Goal: Transaction & Acquisition: Purchase product/service

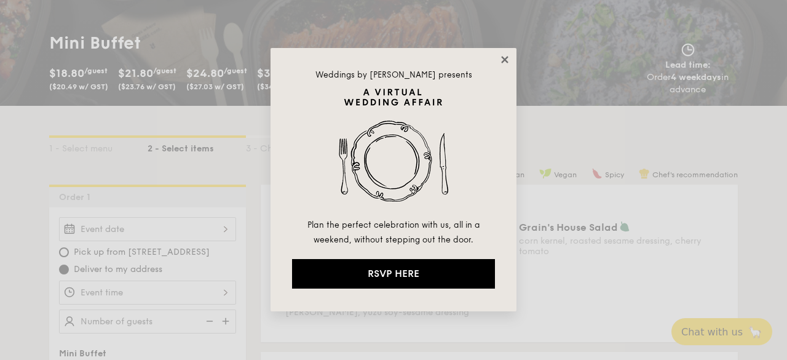
click at [507, 57] on icon at bounding box center [504, 59] width 7 height 7
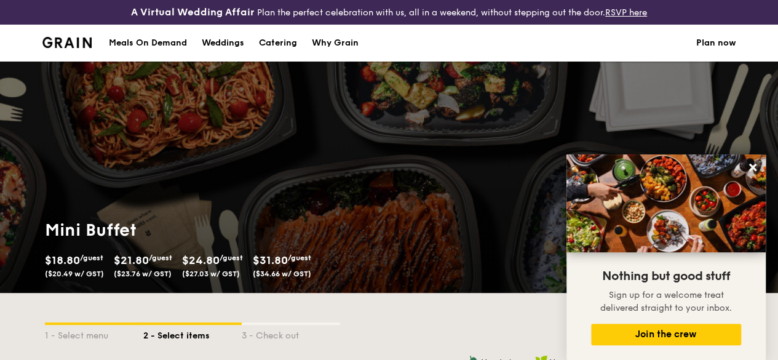
click at [157, 60] on div "Meals On Demand" at bounding box center [148, 43] width 78 height 37
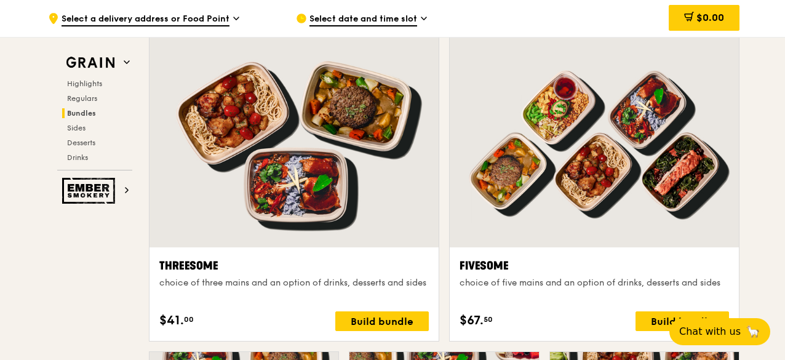
scroll to position [2214, 0]
